Goal: Task Accomplishment & Management: Manage account settings

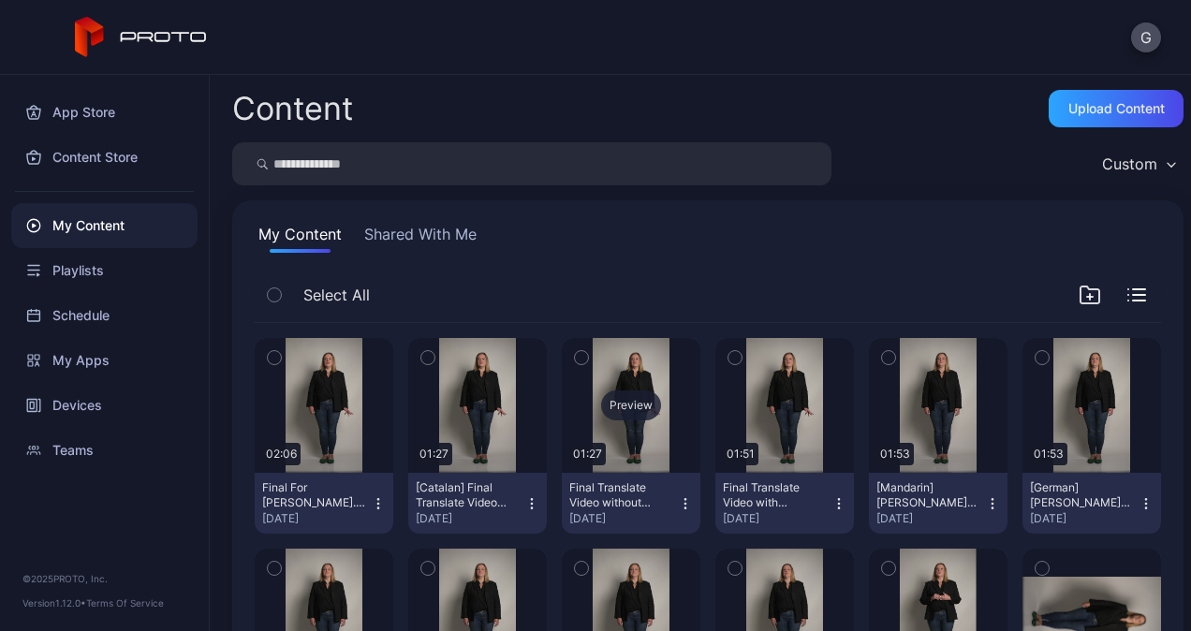
click at [632, 399] on div "Preview" at bounding box center [631, 405] width 60 height 30
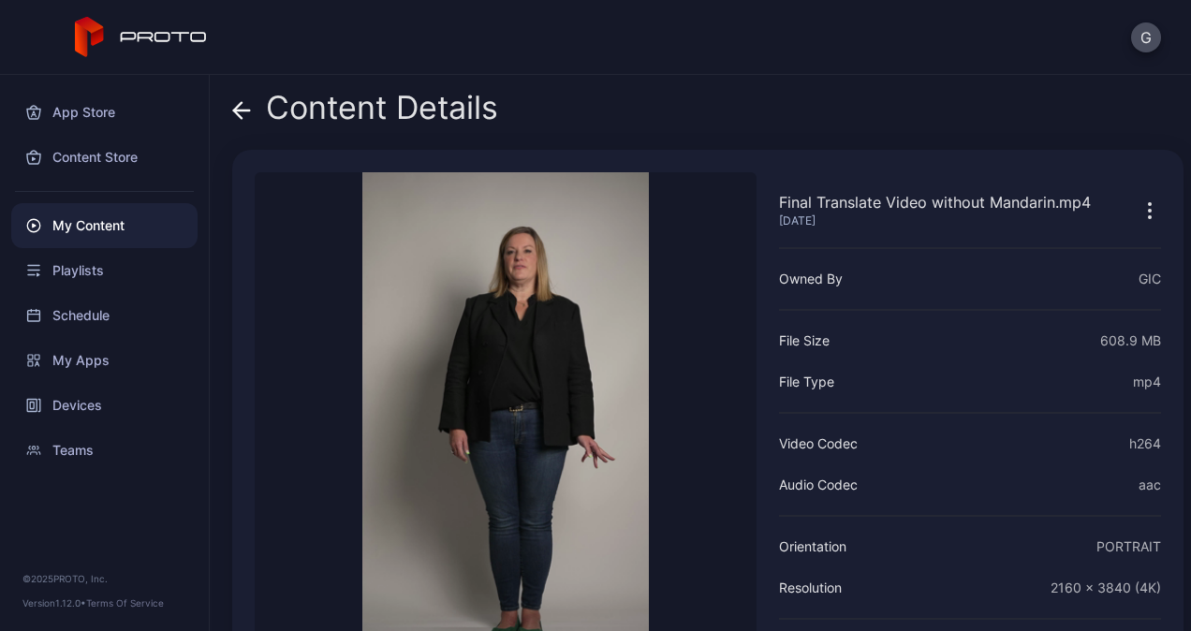
click at [241, 107] on icon at bounding box center [241, 110] width 19 height 19
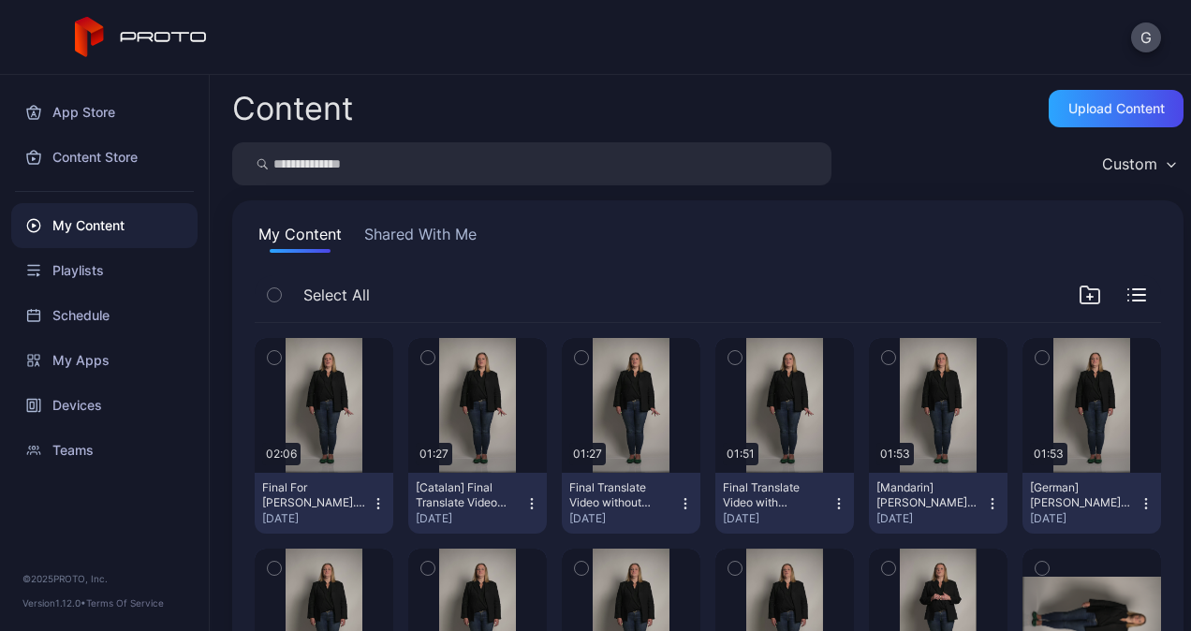
click at [682, 504] on button "Final Translate Video without Mandarin.mp4 [DATE]" at bounding box center [631, 503] width 139 height 61
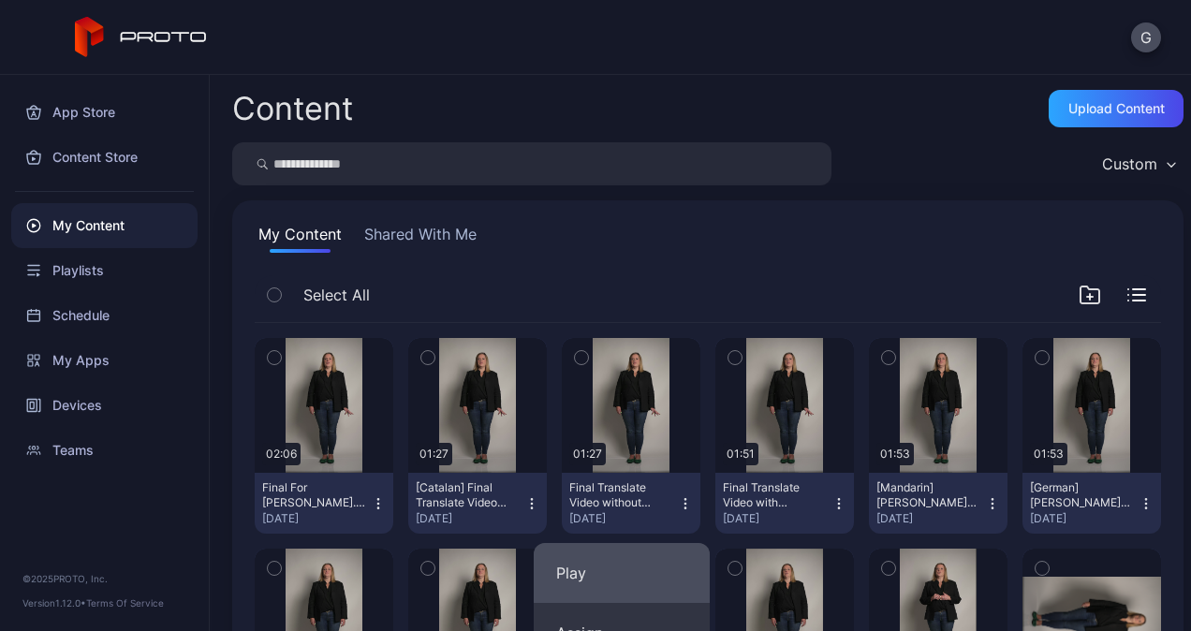
click at [611, 570] on button "Play" at bounding box center [622, 573] width 176 height 60
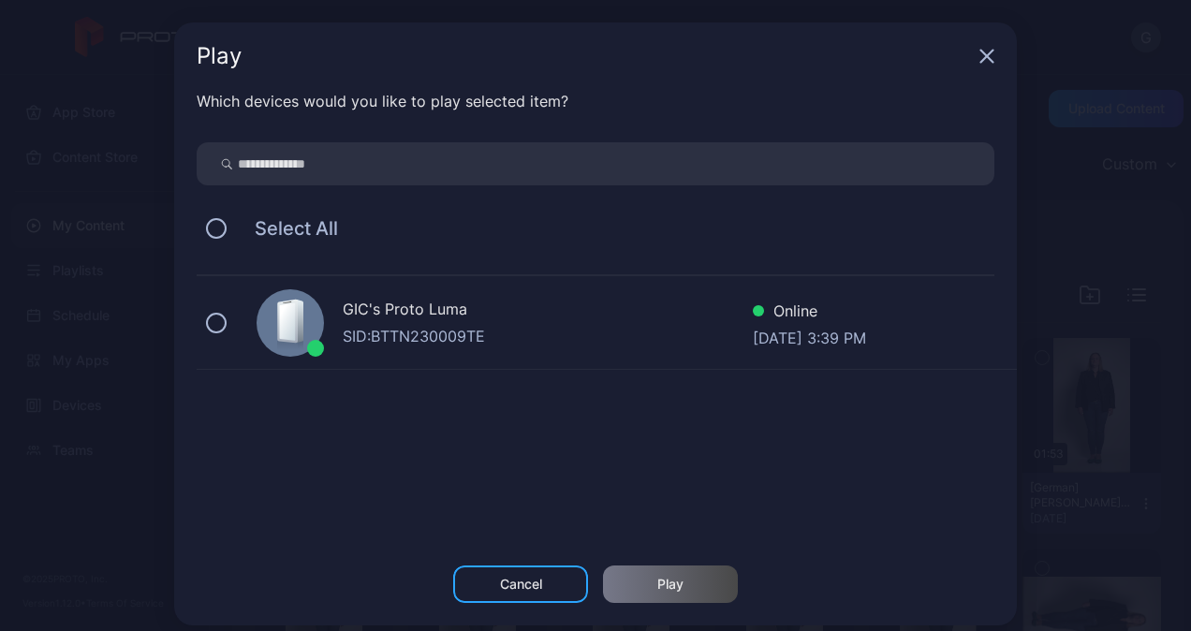
click at [324, 335] on div "GIC's Proto [PERSON_NAME]: BTTN230009TE Online [DATE] 3:39 PM" at bounding box center [607, 323] width 820 height 94
click at [652, 560] on div "Which devices would you like to play selected item? Select All GIC's Proto [PER…" at bounding box center [595, 328] width 843 height 476
click at [665, 573] on div "Play" at bounding box center [670, 584] width 135 height 37
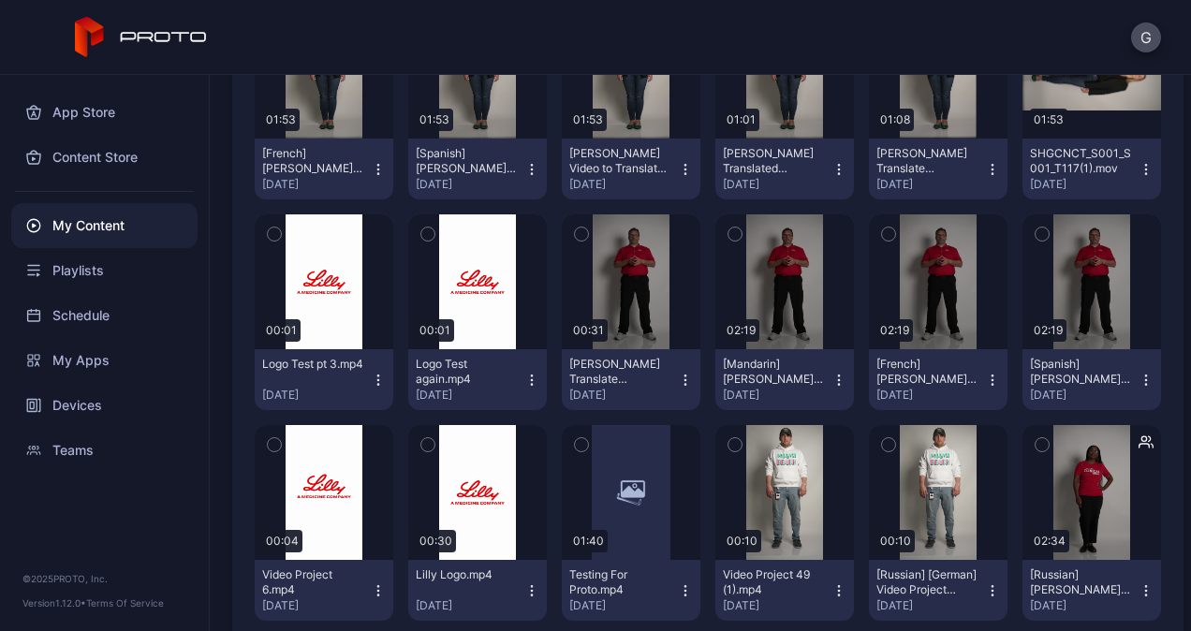
scroll to position [639, 0]
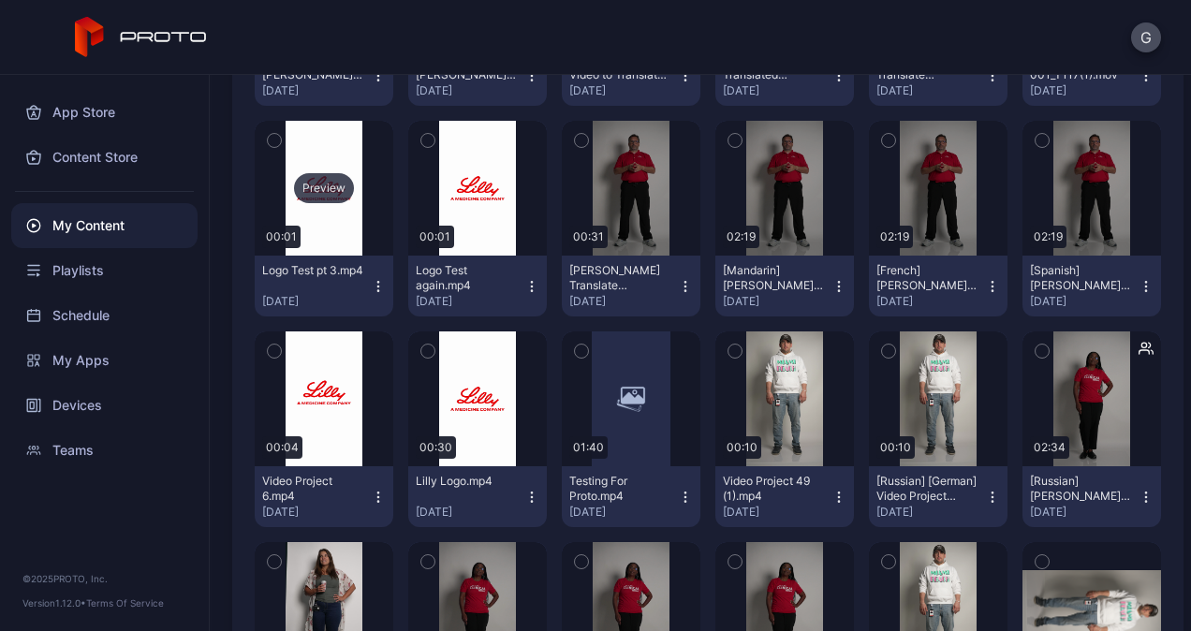
click at [324, 184] on div "Preview" at bounding box center [324, 188] width 60 height 30
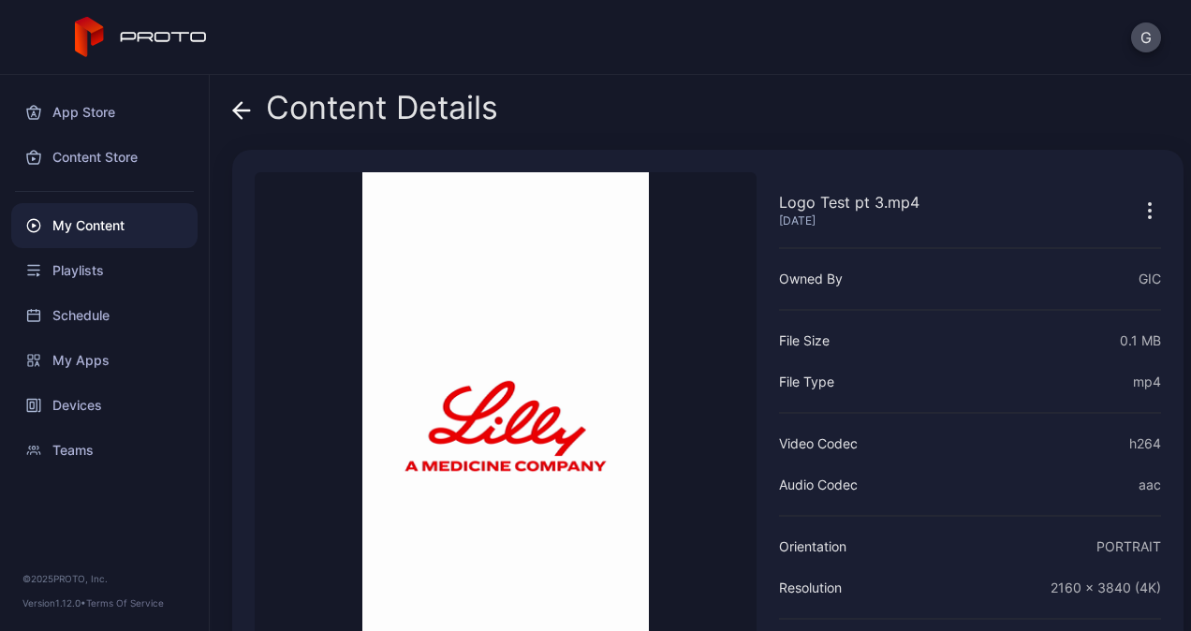
click at [1139, 211] on icon "button" at bounding box center [1150, 210] width 22 height 22
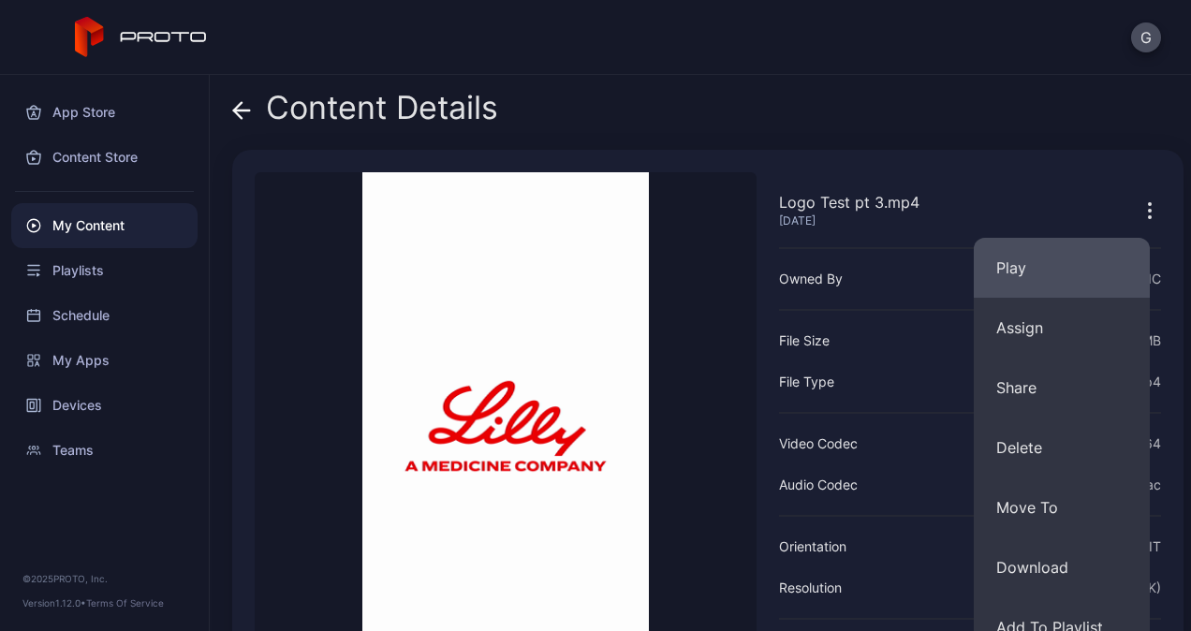
click at [1078, 246] on button "Play" at bounding box center [1062, 268] width 176 height 60
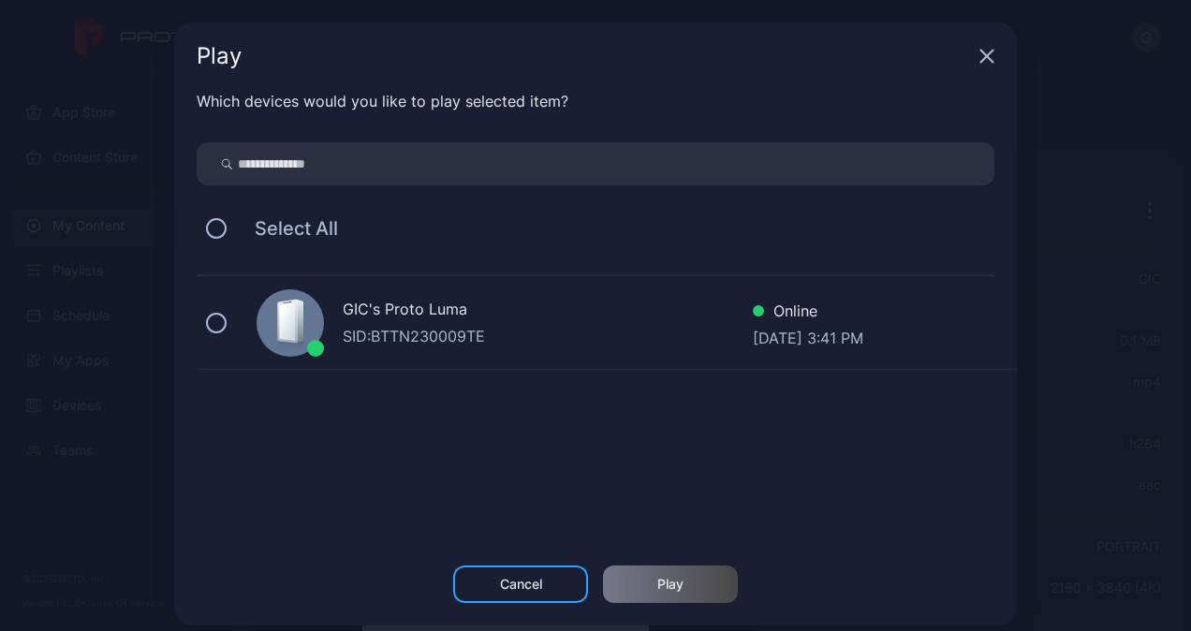
click at [625, 327] on div "SID: BTTN230009TE" at bounding box center [548, 336] width 410 height 22
click at [640, 593] on div "Play" at bounding box center [670, 584] width 135 height 37
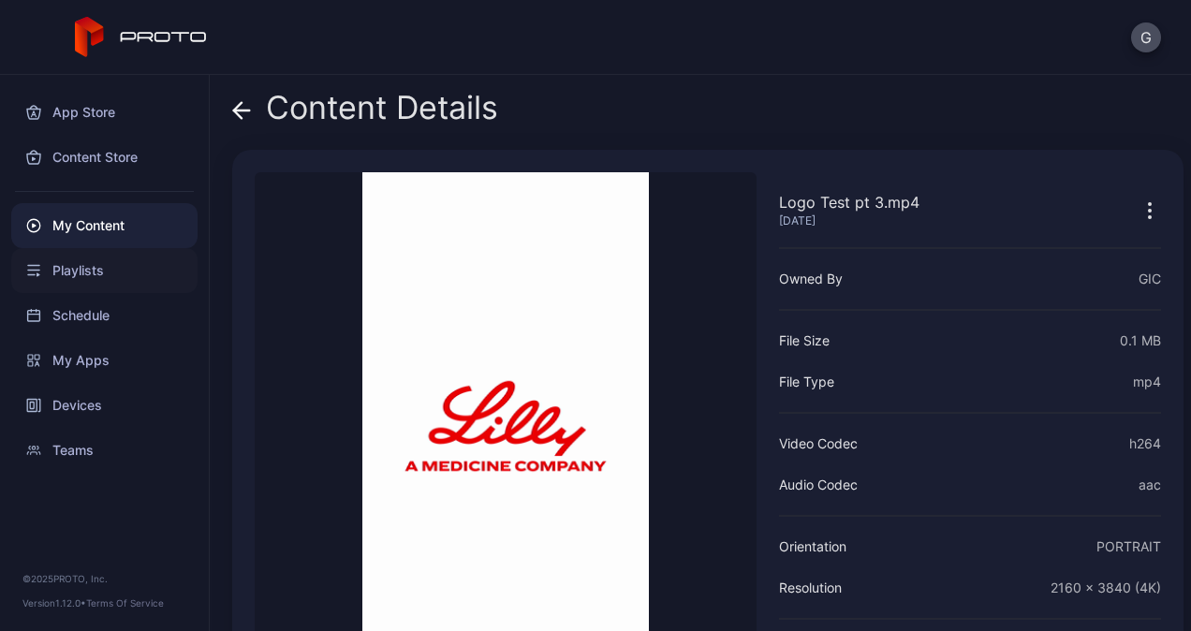
click at [64, 266] on div "Playlists" at bounding box center [104, 270] width 186 height 45
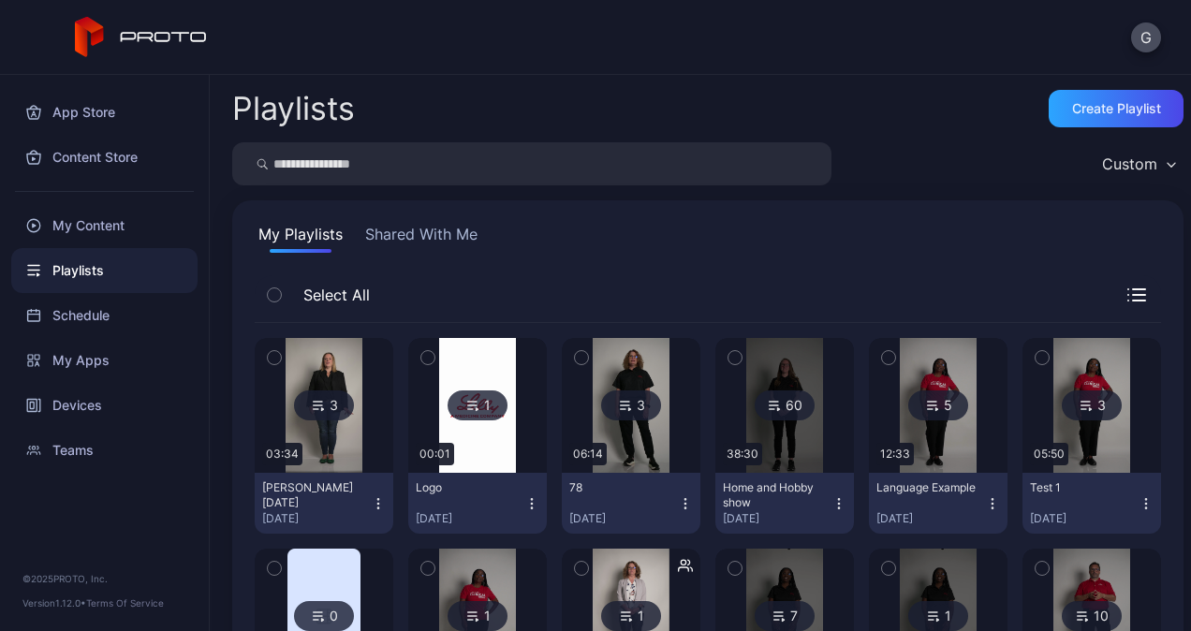
click at [1093, 152] on div "Custom" at bounding box center [1138, 164] width 91 height 28
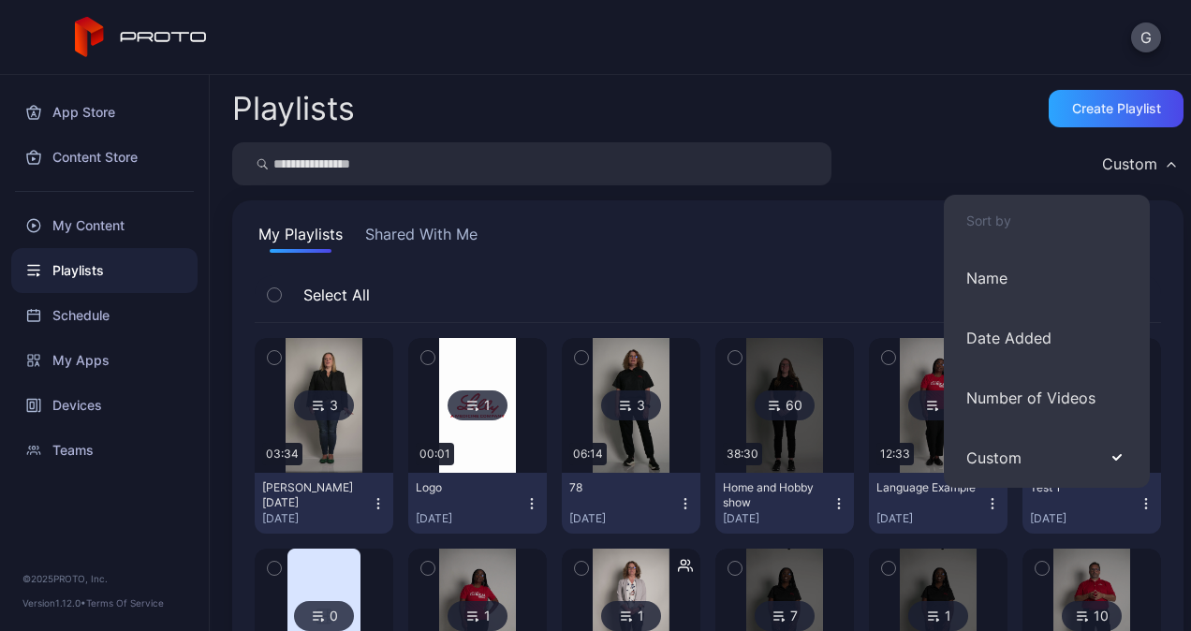
click at [956, 168] on div "Custom" at bounding box center [707, 163] width 951 height 43
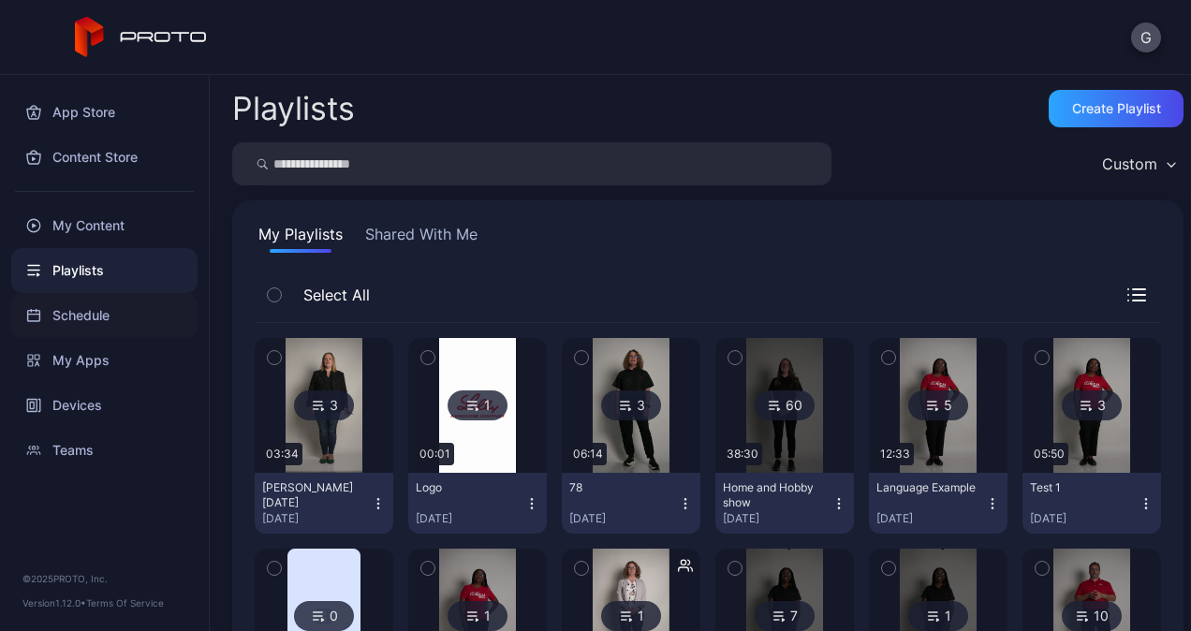
click at [28, 333] on div "Schedule" at bounding box center [104, 315] width 186 height 45
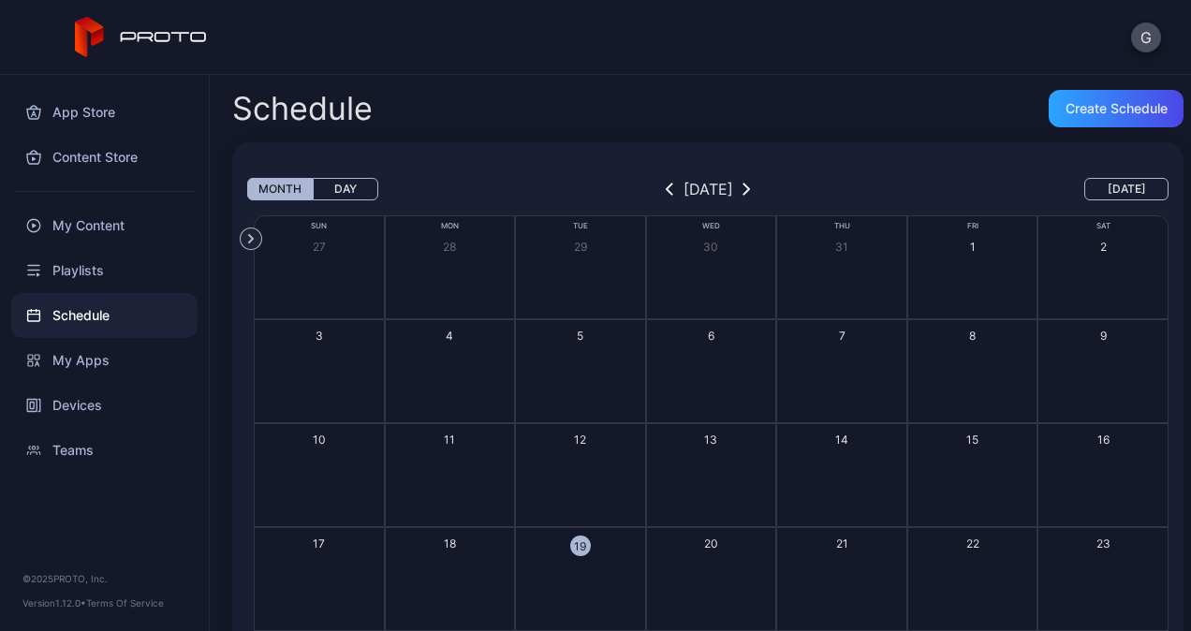
click at [575, 550] on div "19" at bounding box center [580, 546] width 21 height 21
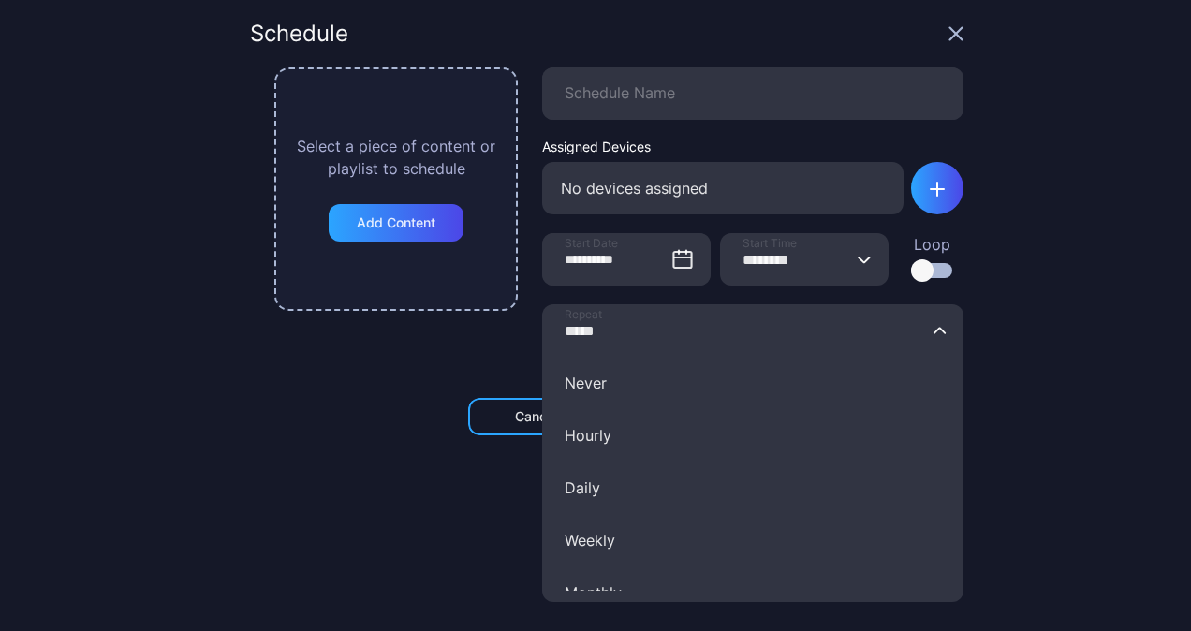
click at [584, 342] on input "*****" at bounding box center [752, 330] width 421 height 52
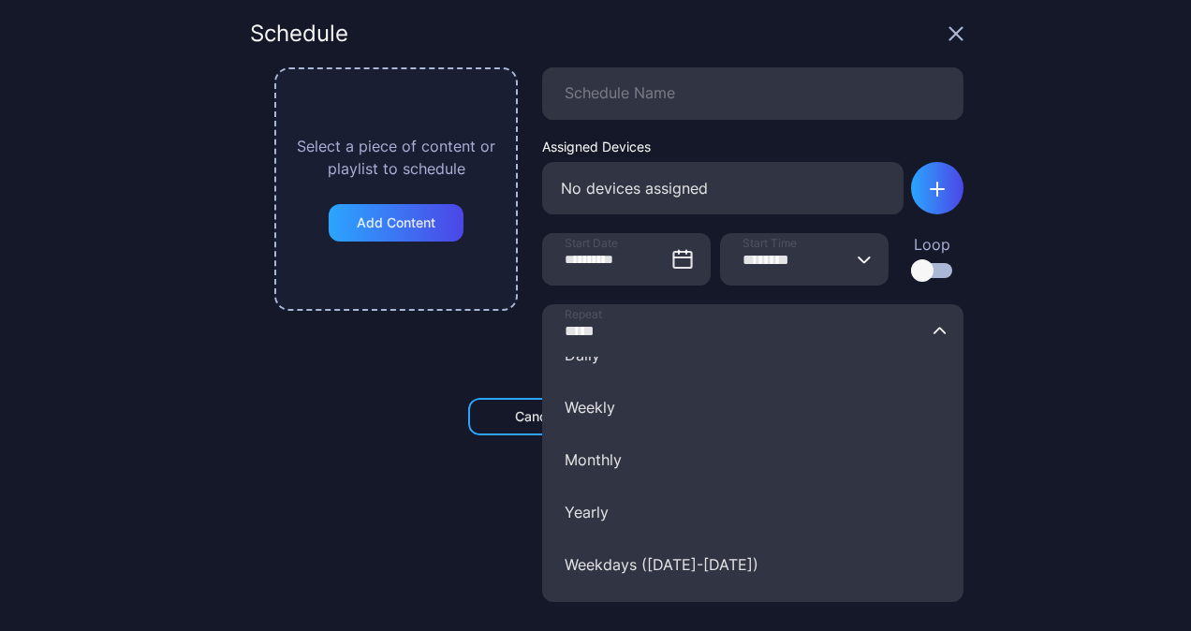
click at [305, 421] on div "Cancel Save" at bounding box center [606, 416] width 713 height 37
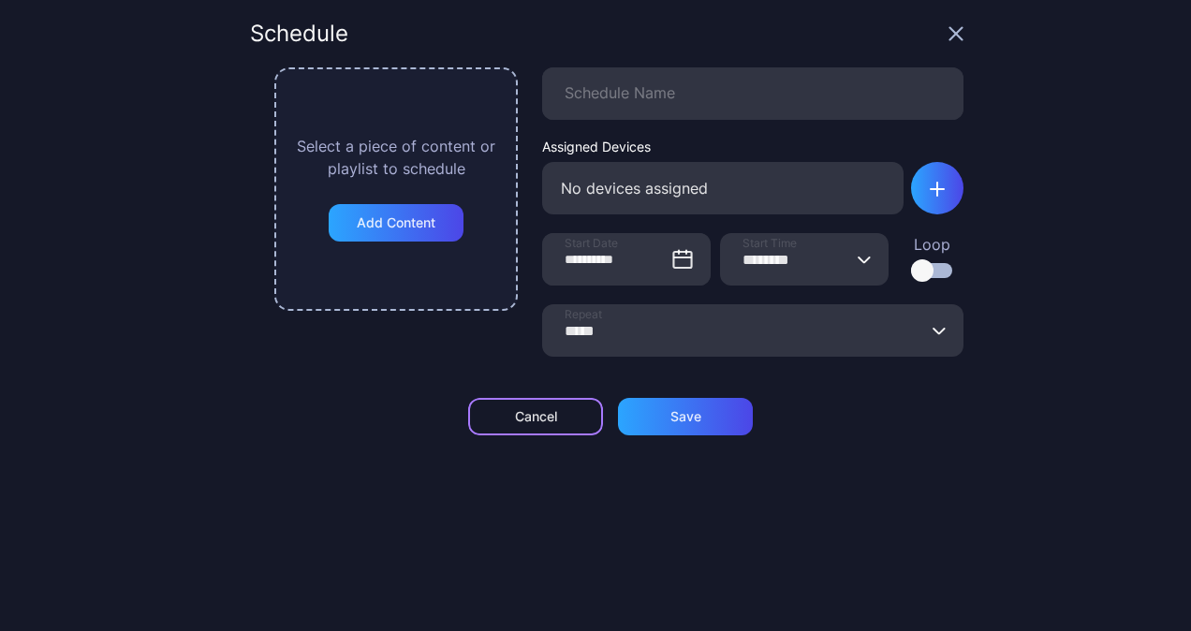
click at [550, 420] on div "Cancel" at bounding box center [535, 416] width 135 height 37
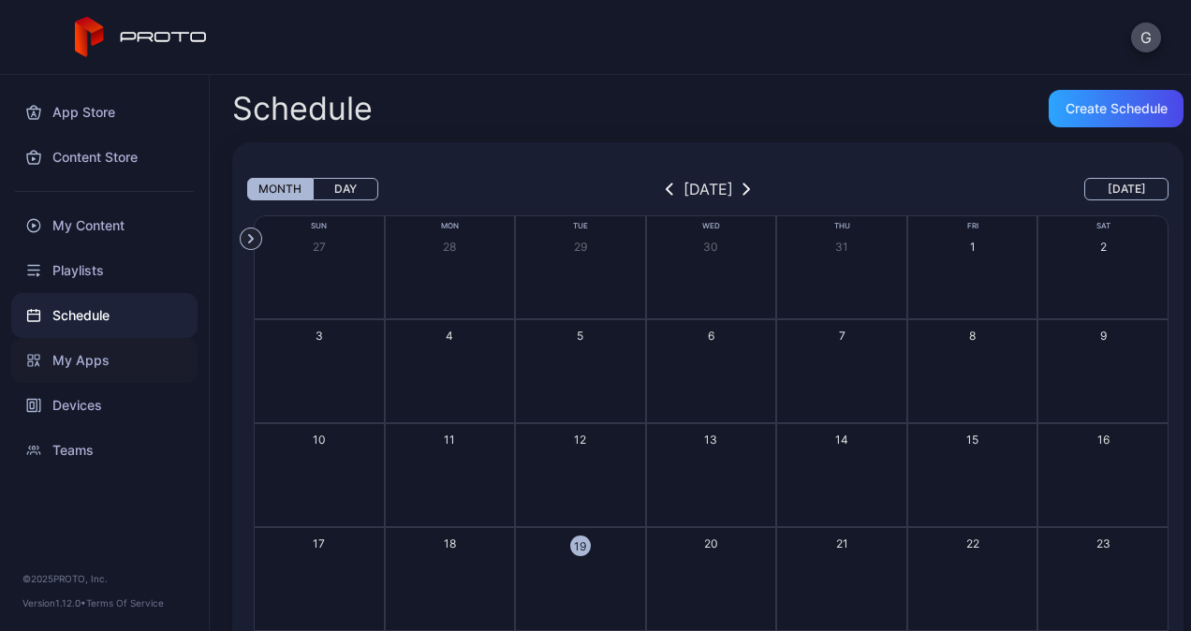
click at [98, 355] on div "My Apps" at bounding box center [104, 360] width 186 height 45
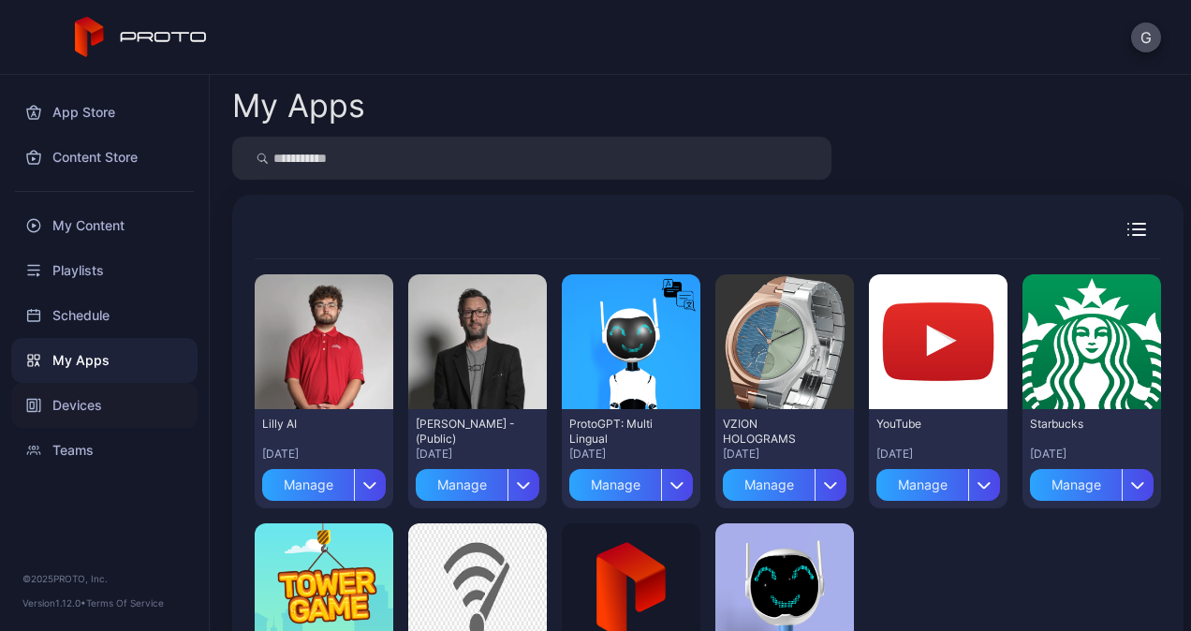
click at [101, 402] on div "Devices" at bounding box center [104, 405] width 186 height 45
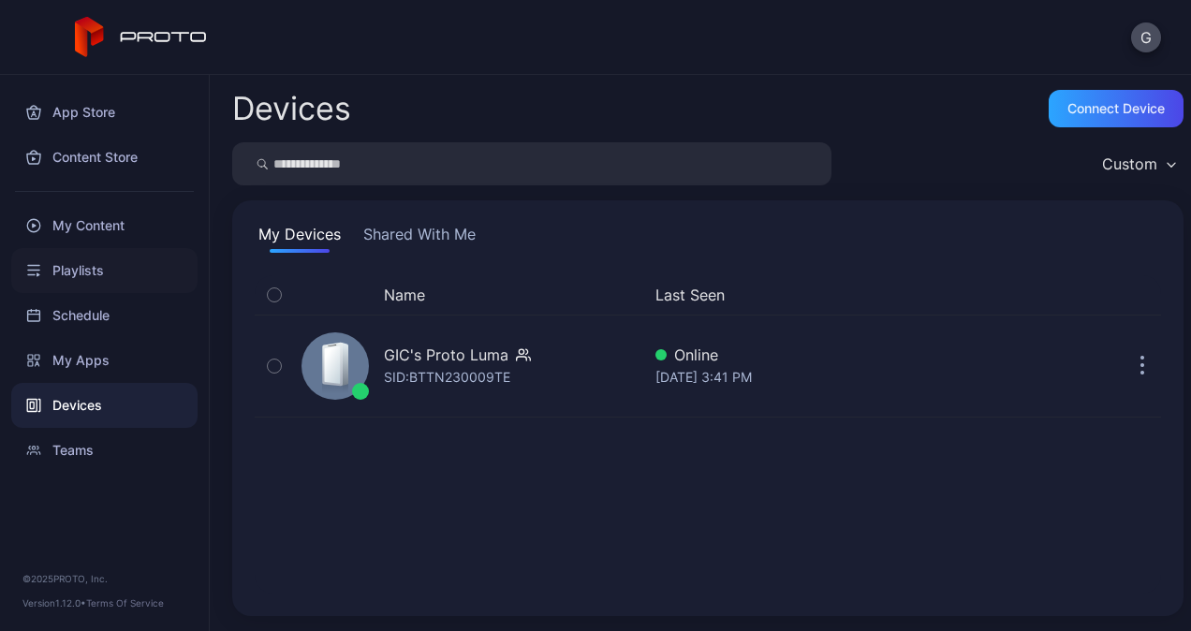
click at [90, 264] on div "Playlists" at bounding box center [104, 270] width 186 height 45
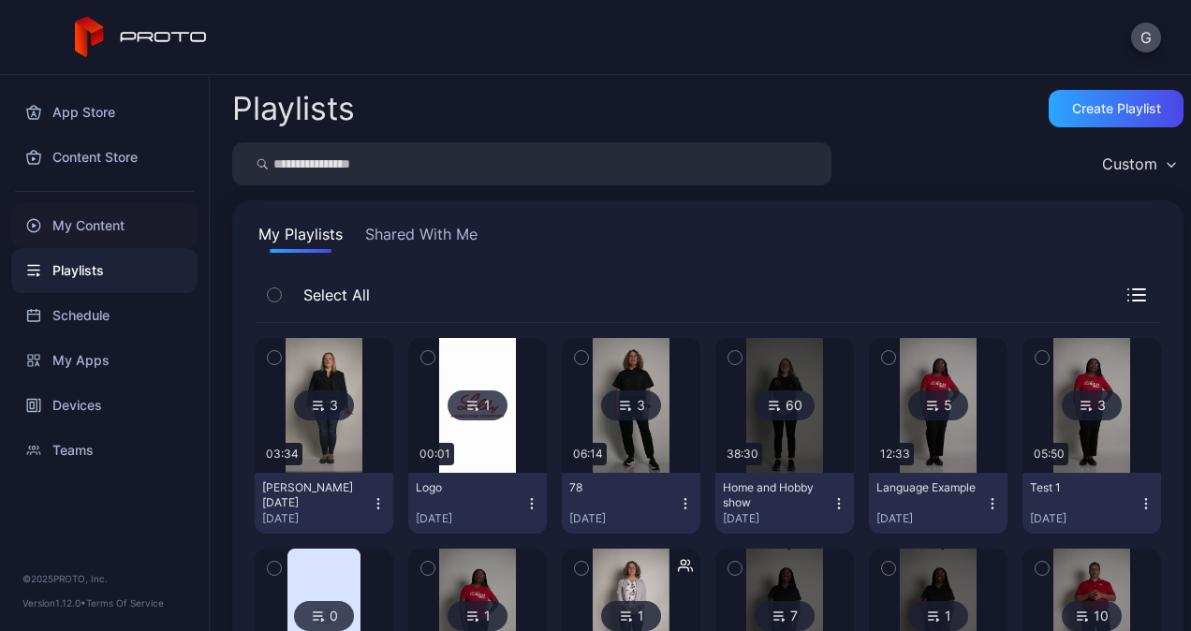
click at [111, 222] on div "My Content" at bounding box center [104, 225] width 186 height 45
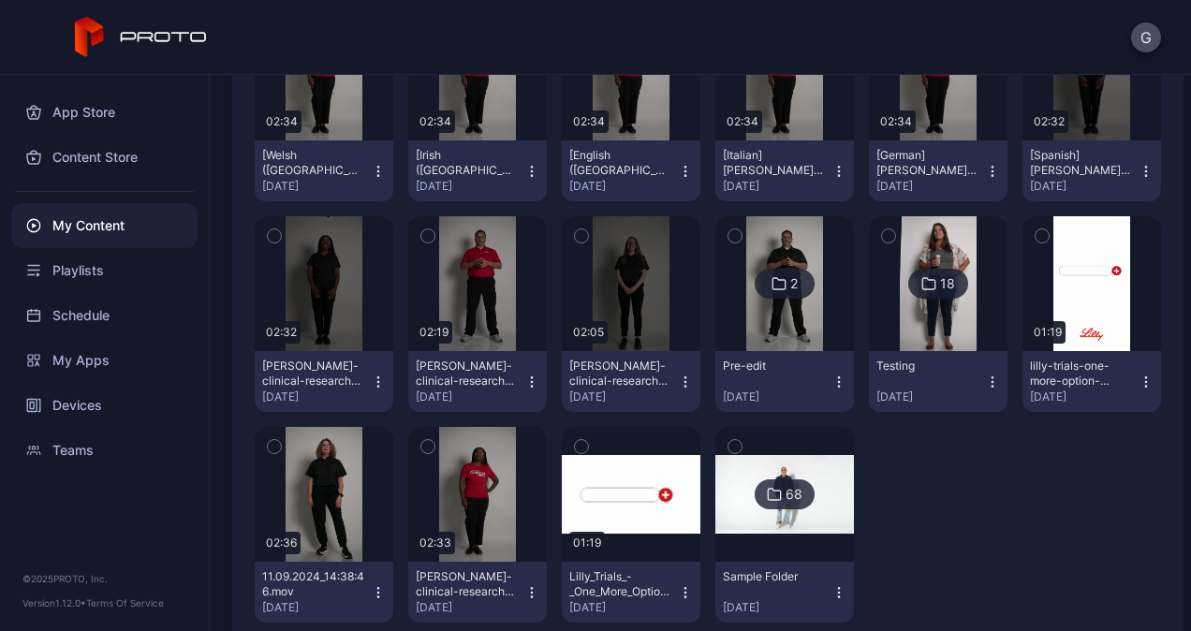
scroll to position [1640, 0]
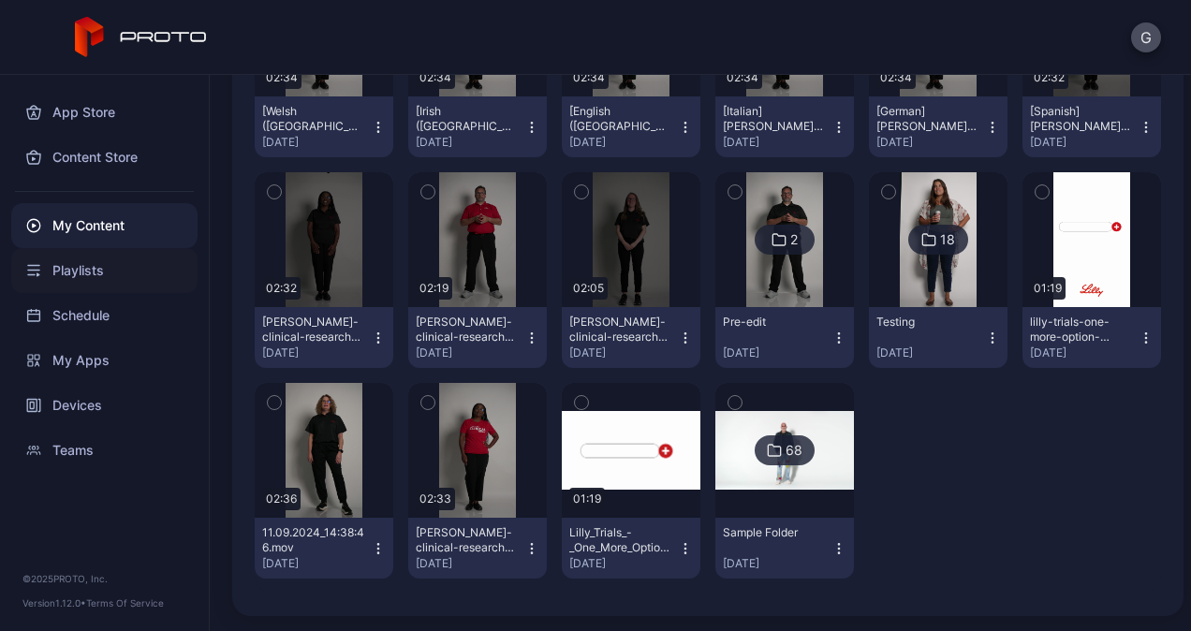
click at [105, 288] on div "Playlists" at bounding box center [104, 270] width 186 height 45
